Goal: Subscribe to service/newsletter

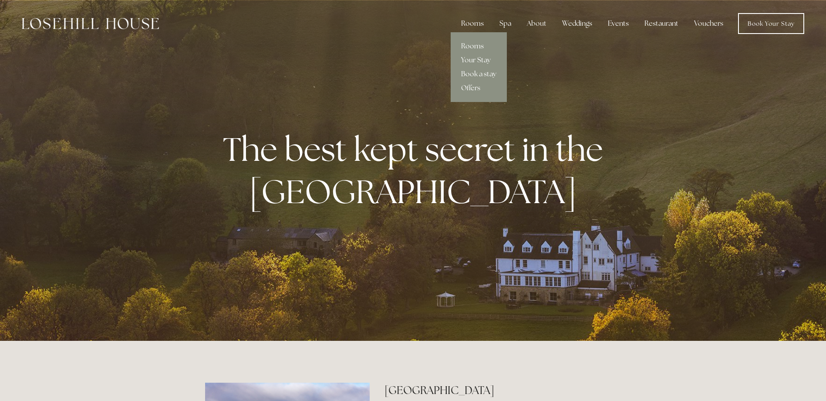
click at [469, 20] on div "Rooms" at bounding box center [472, 23] width 37 height 17
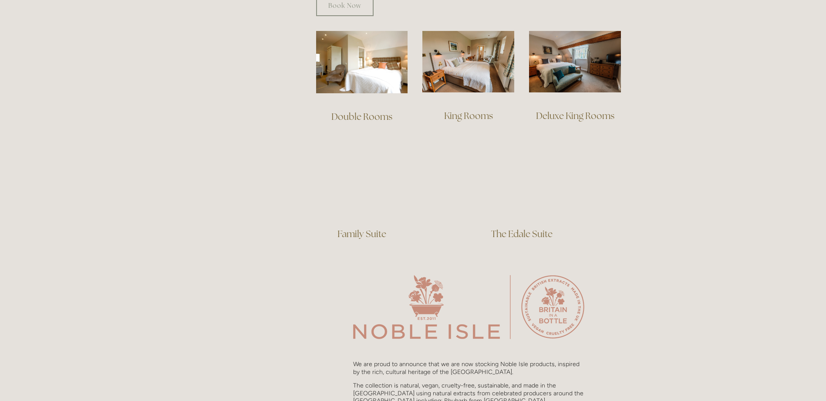
scroll to position [610, 0]
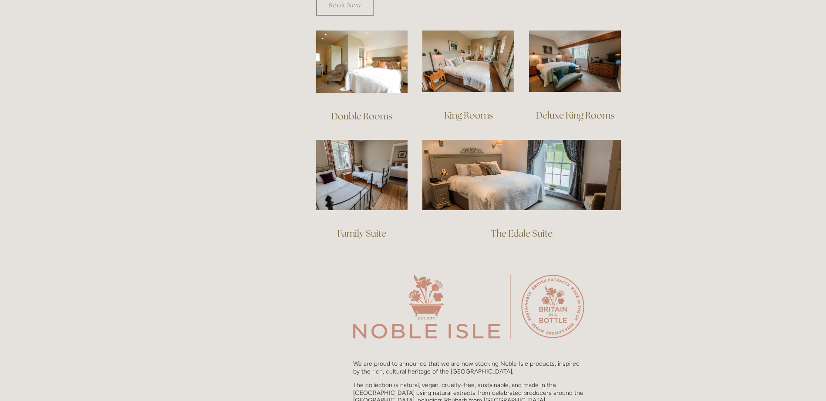
click at [519, 227] on link "The Edale Suite" at bounding box center [521, 233] width 61 height 12
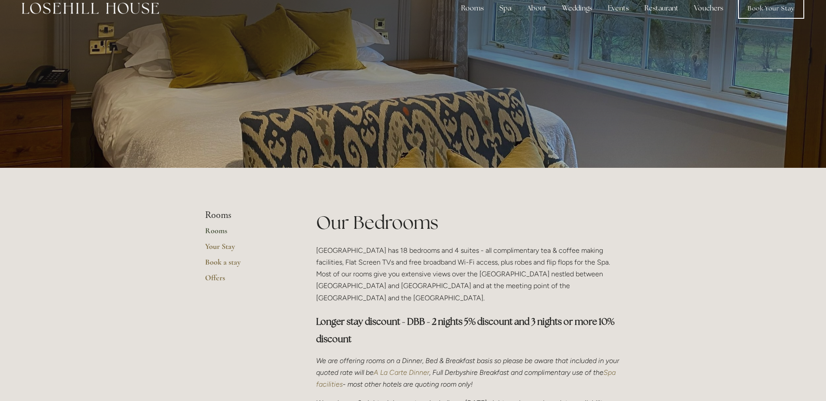
scroll to position [0, 0]
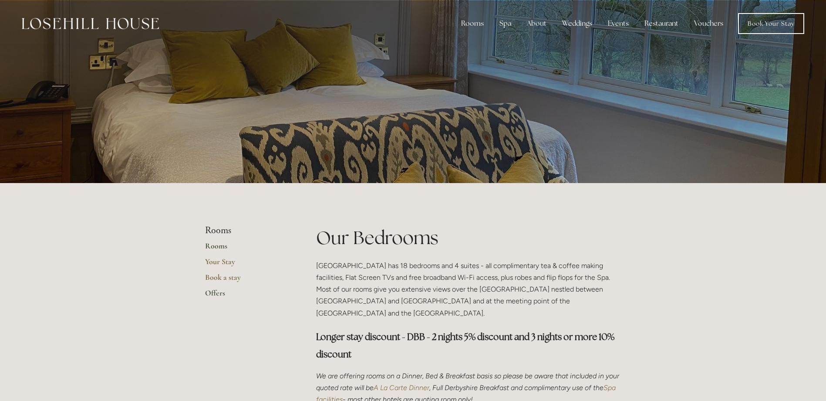
click at [213, 290] on link "Offers" at bounding box center [246, 296] width 83 height 16
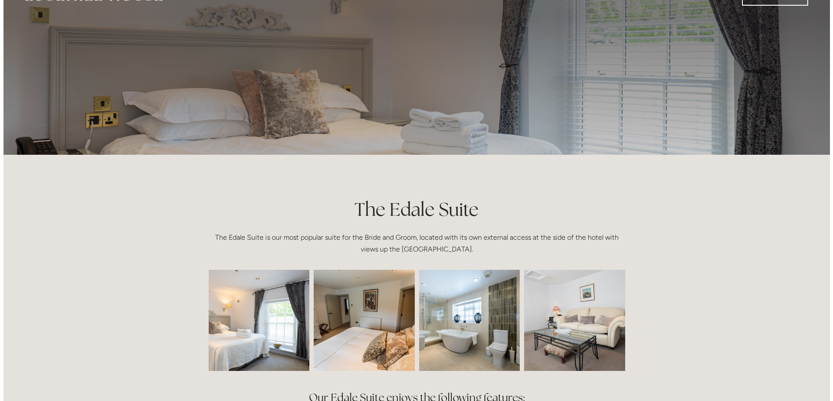
scroll to position [44, 0]
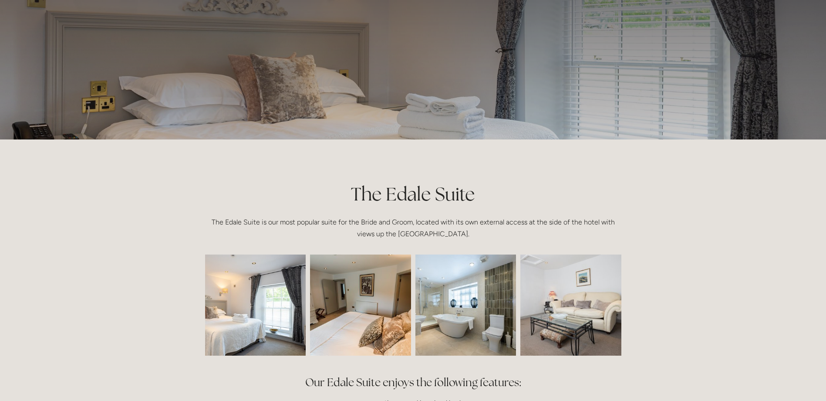
click at [260, 333] on img at bounding box center [235, 304] width 152 height 101
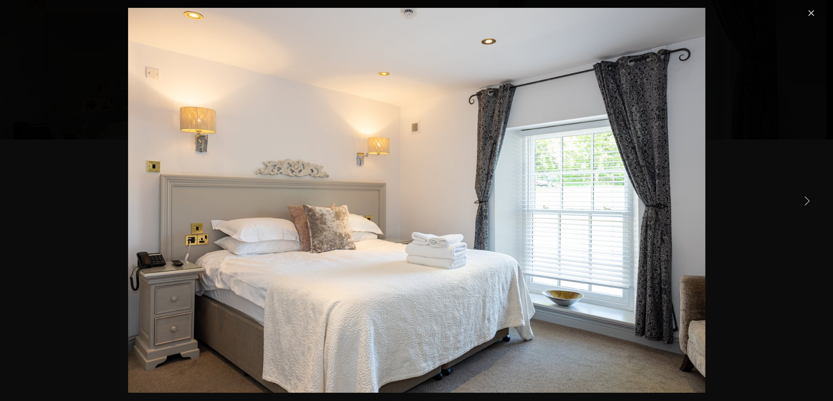
click at [809, 200] on link "Next Item" at bounding box center [806, 200] width 19 height 19
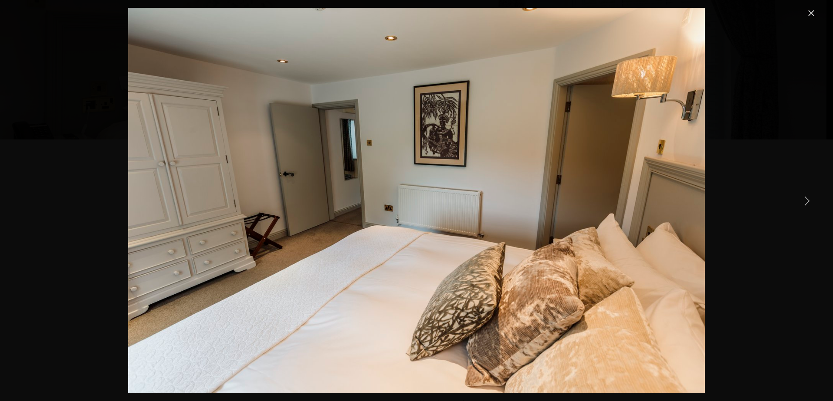
click at [809, 200] on link "Next Item" at bounding box center [806, 200] width 19 height 19
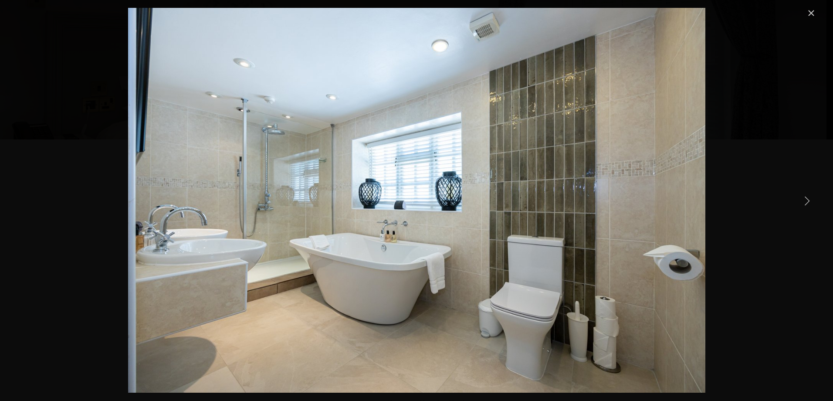
click at [809, 200] on link "Next Item" at bounding box center [806, 200] width 19 height 19
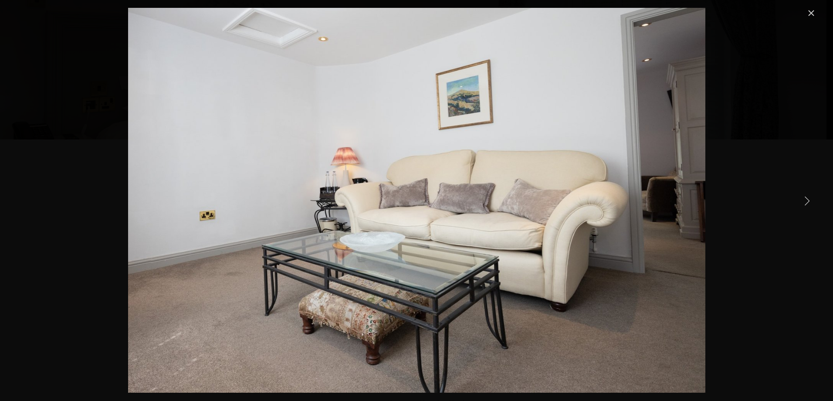
click at [809, 200] on link "Next Item" at bounding box center [806, 200] width 19 height 19
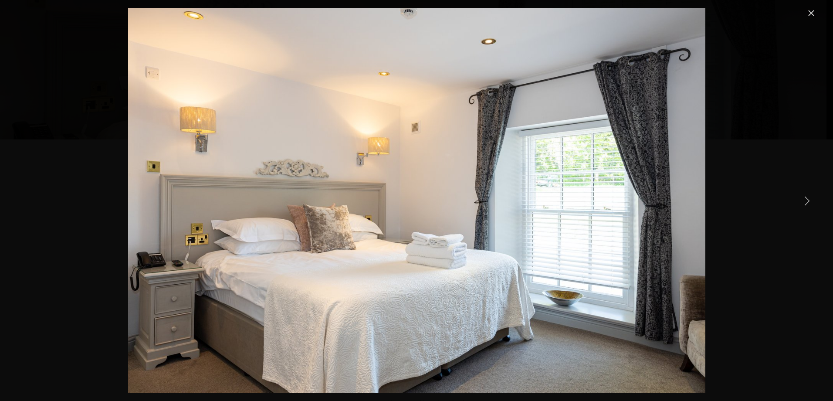
click at [809, 200] on link "Next Item" at bounding box center [806, 200] width 19 height 19
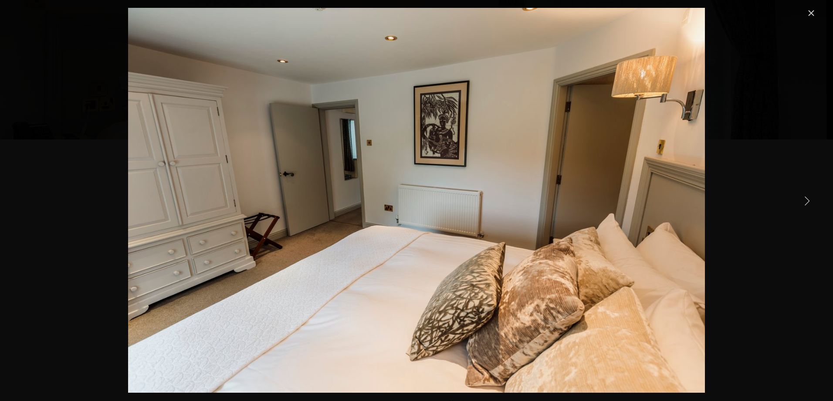
click at [809, 200] on link "Next Item" at bounding box center [806, 200] width 19 height 19
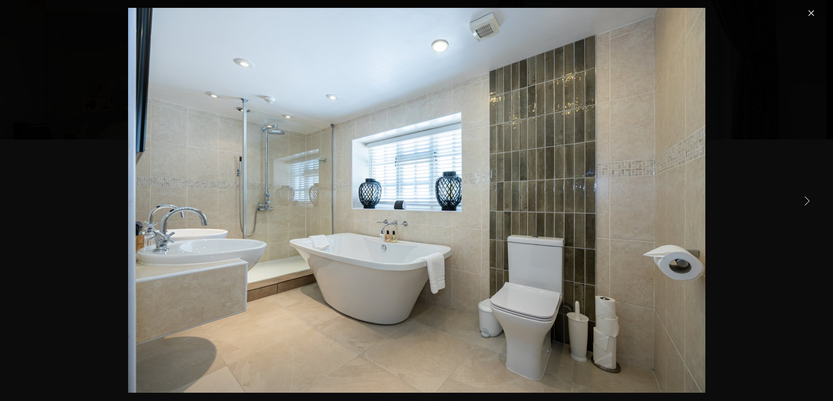
click at [809, 200] on link "Next Item" at bounding box center [806, 200] width 19 height 19
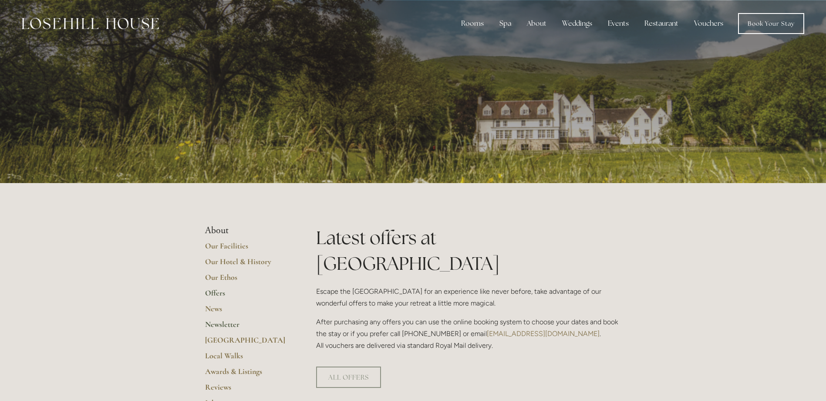
click at [224, 322] on link "Newsletter" at bounding box center [246, 327] width 83 height 16
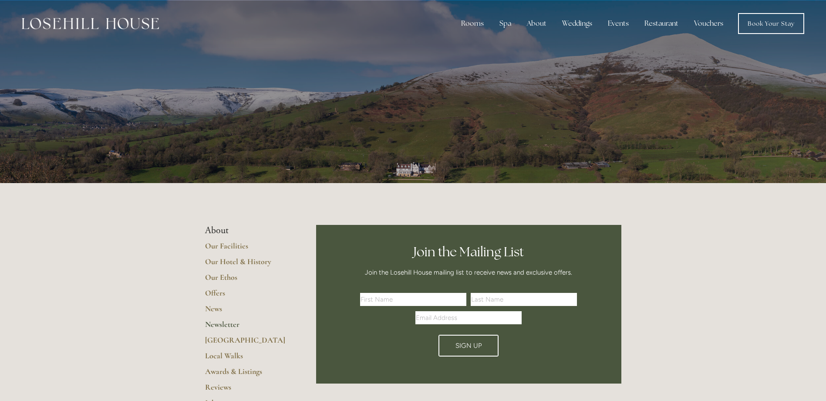
click at [391, 293] on input "text" at bounding box center [413, 299] width 106 height 13
type input "C"
type input "[PERSON_NAME][EMAIL_ADDRESS][DOMAIN_NAME]"
drag, startPoint x: 437, startPoint y: 300, endPoint x: 330, endPoint y: 298, distance: 107.1
click at [330, 298] on div "Join the Mailing List Join the Losehill House mailing list to receive news and …" at bounding box center [468, 304] width 305 height 158
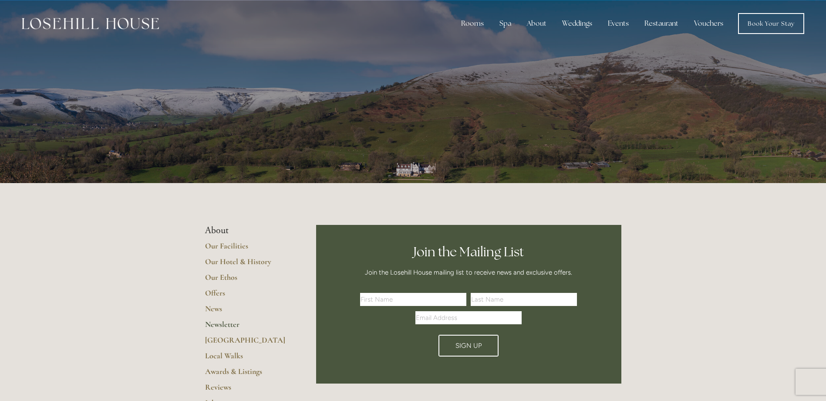
click at [440, 317] on input "Email Address" at bounding box center [468, 317] width 106 height 13
paste input "craig.piper1@gmail.com"
type input "craig.piper1@gmail.com"
click at [384, 297] on input "text" at bounding box center [413, 299] width 106 height 13
type input "Craig"
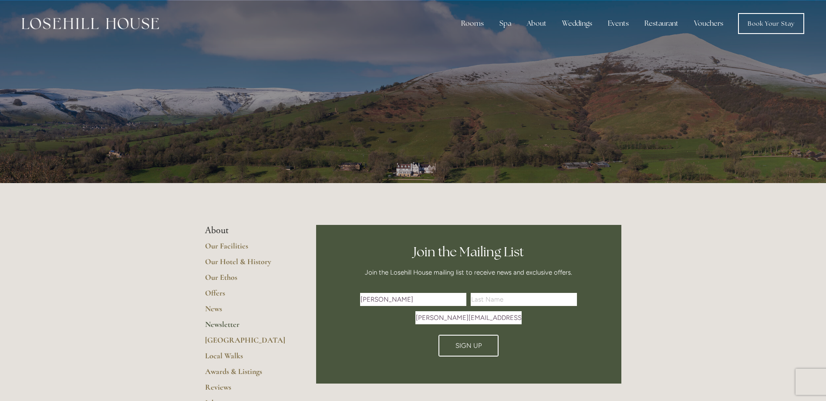
click at [489, 303] on input "text" at bounding box center [524, 299] width 106 height 13
type input "Piper"
click at [473, 347] on span "Sign Up" at bounding box center [468, 345] width 27 height 8
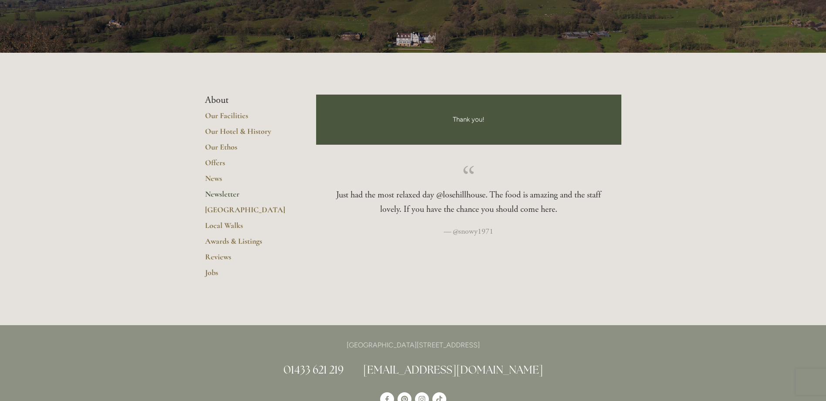
scroll to position [174, 0]
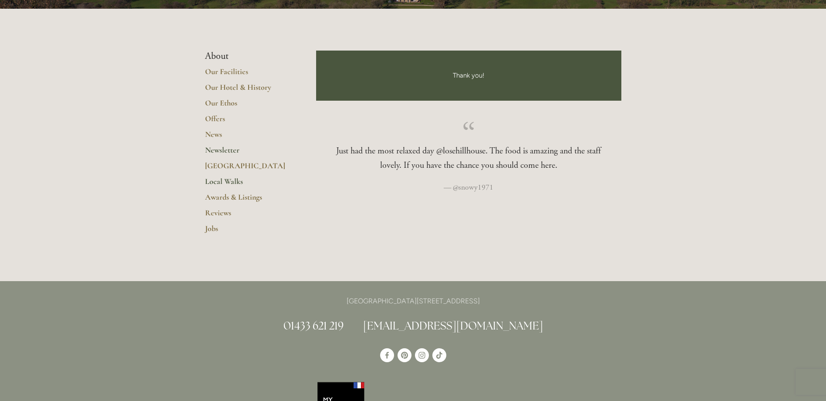
click at [225, 176] on link "Local Walks" at bounding box center [246, 184] width 83 height 16
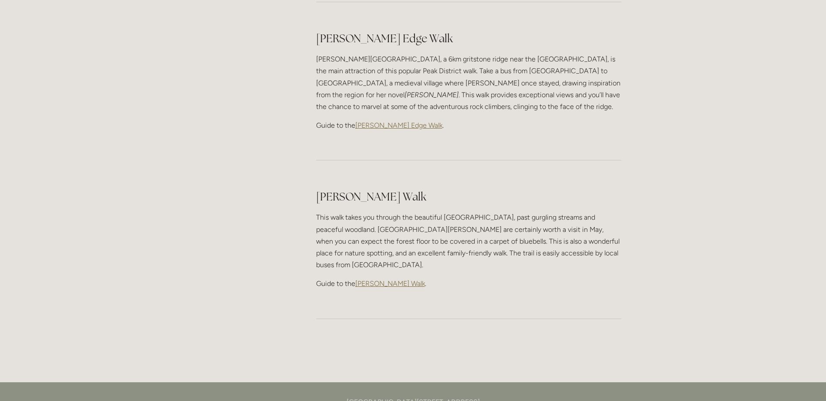
scroll to position [1089, 0]
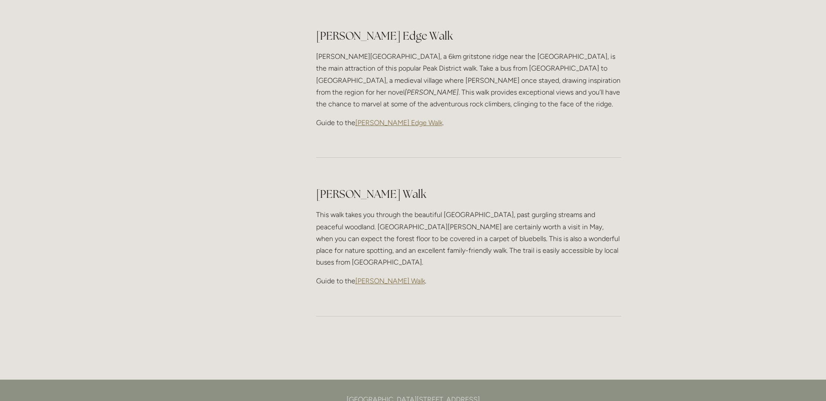
click at [381, 276] on span "[PERSON_NAME] Walk" at bounding box center [390, 280] width 70 height 8
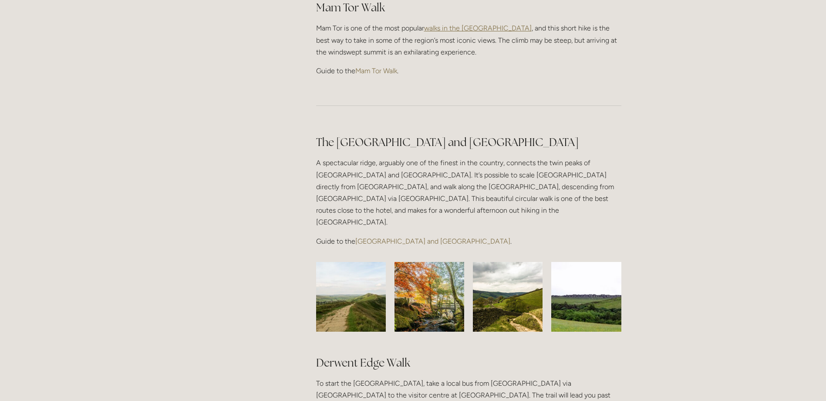
scroll to position [435, 0]
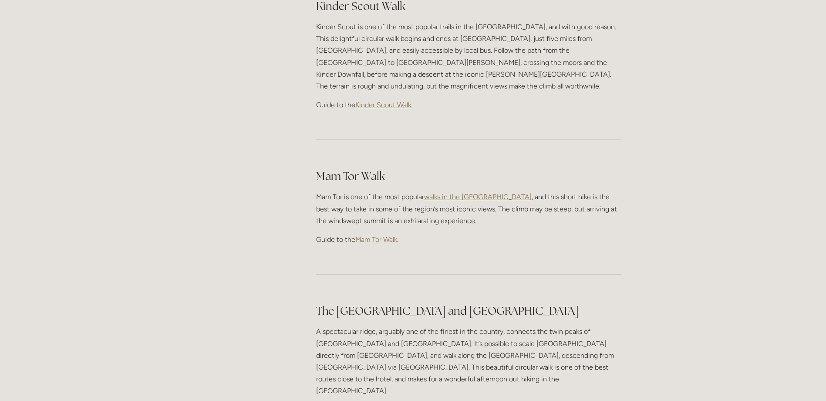
click at [371, 235] on link "Mam Tor Walk" at bounding box center [376, 239] width 42 height 8
